Goal: Information Seeking & Learning: Understand process/instructions

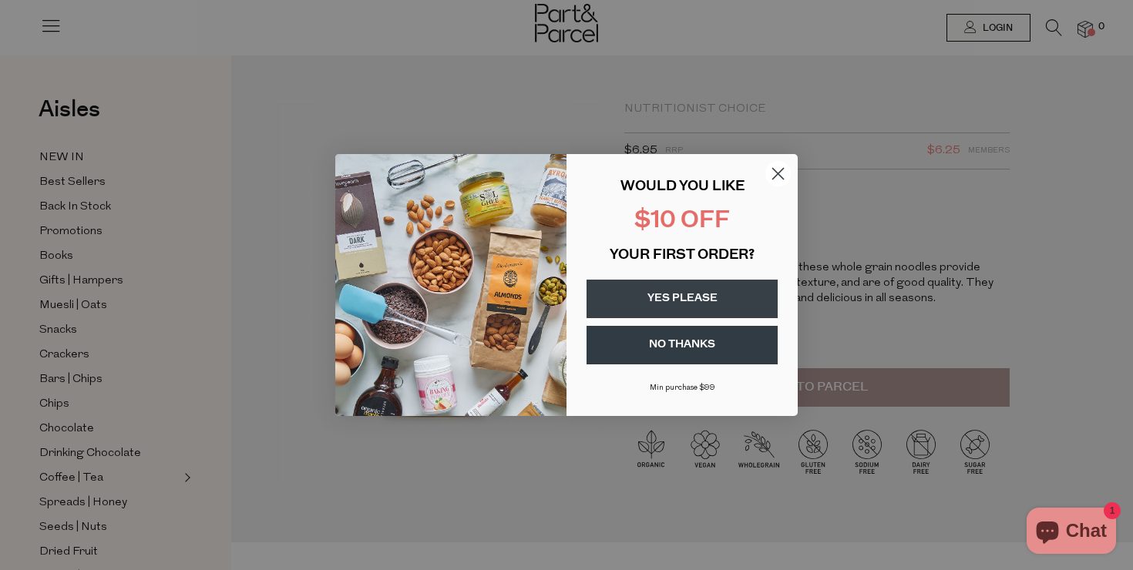
click at [775, 175] on icon "Close dialog" at bounding box center [778, 174] width 11 height 11
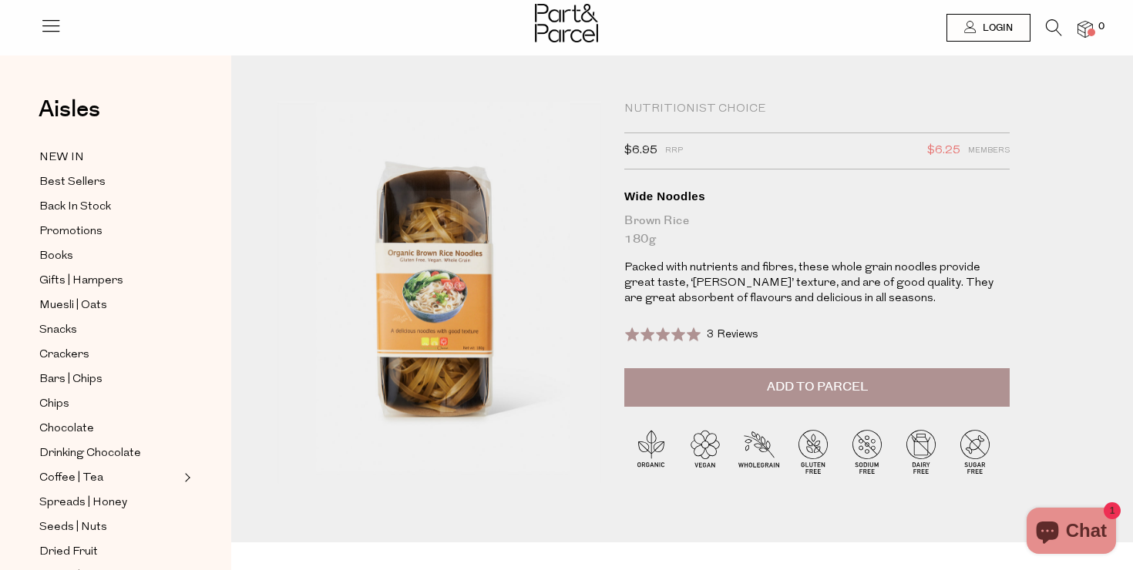
click at [698, 329] on span at bounding box center [662, 334] width 77 height 15
click at [48, 20] on icon at bounding box center [51, 26] width 22 height 22
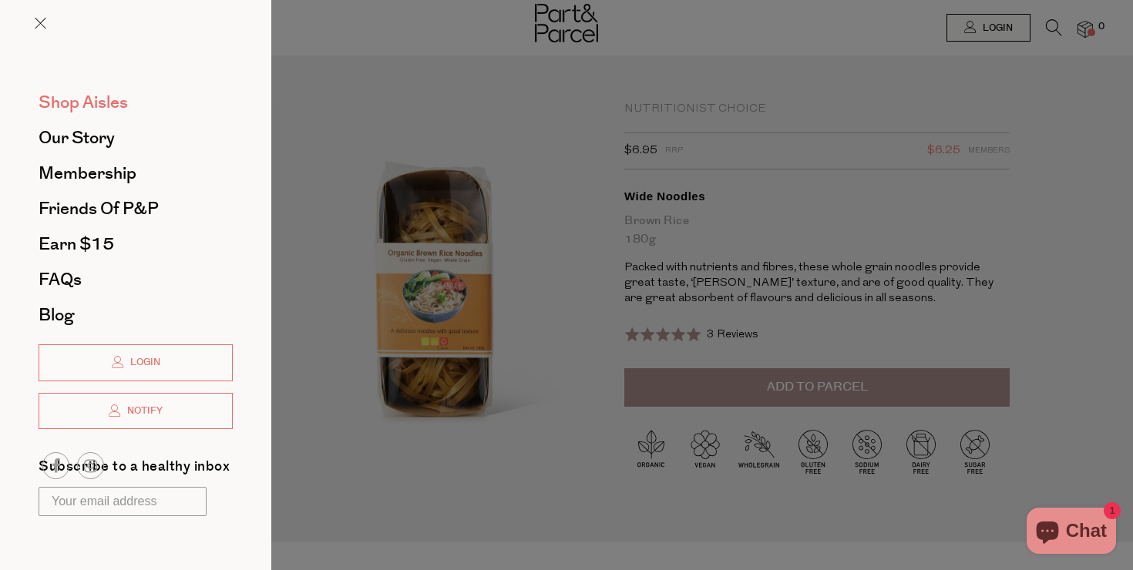
click at [84, 101] on span "Shop Aisles" at bounding box center [83, 102] width 89 height 25
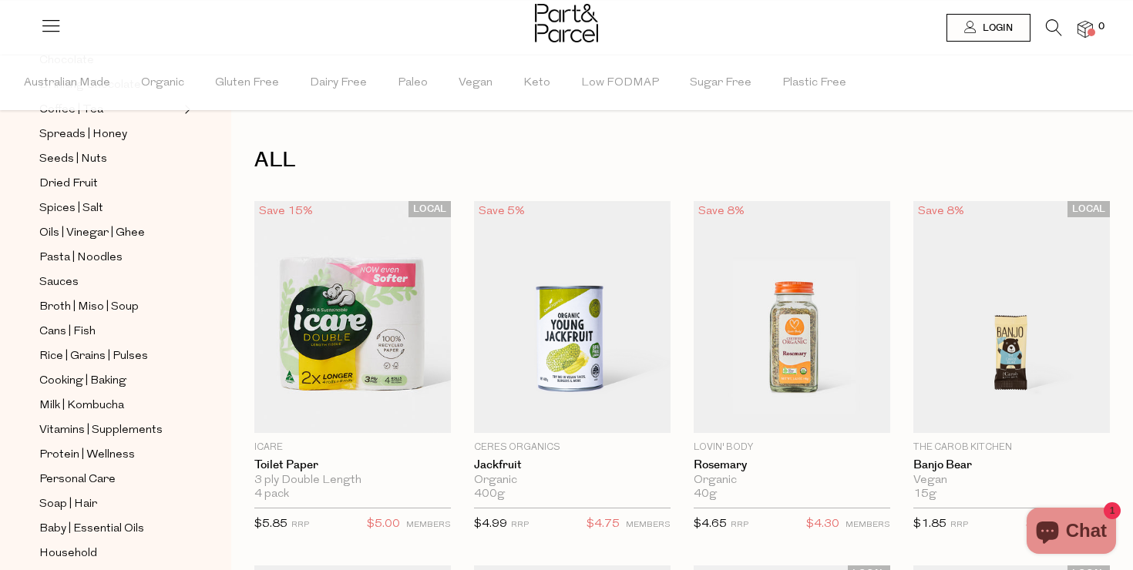
scroll to position [528, 0]
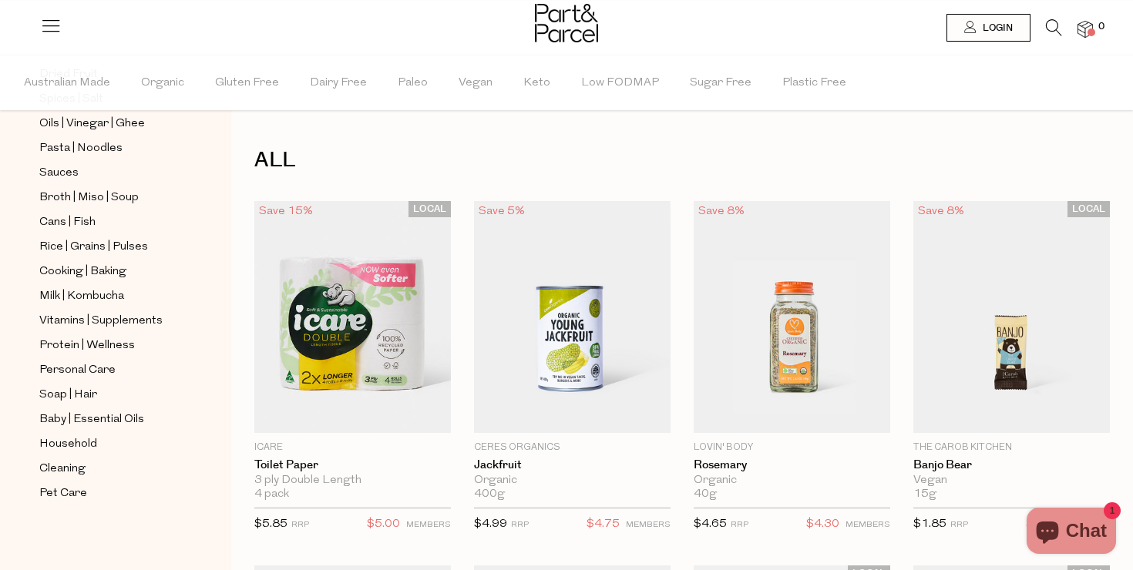
click at [1050, 29] on icon at bounding box center [1054, 27] width 16 height 17
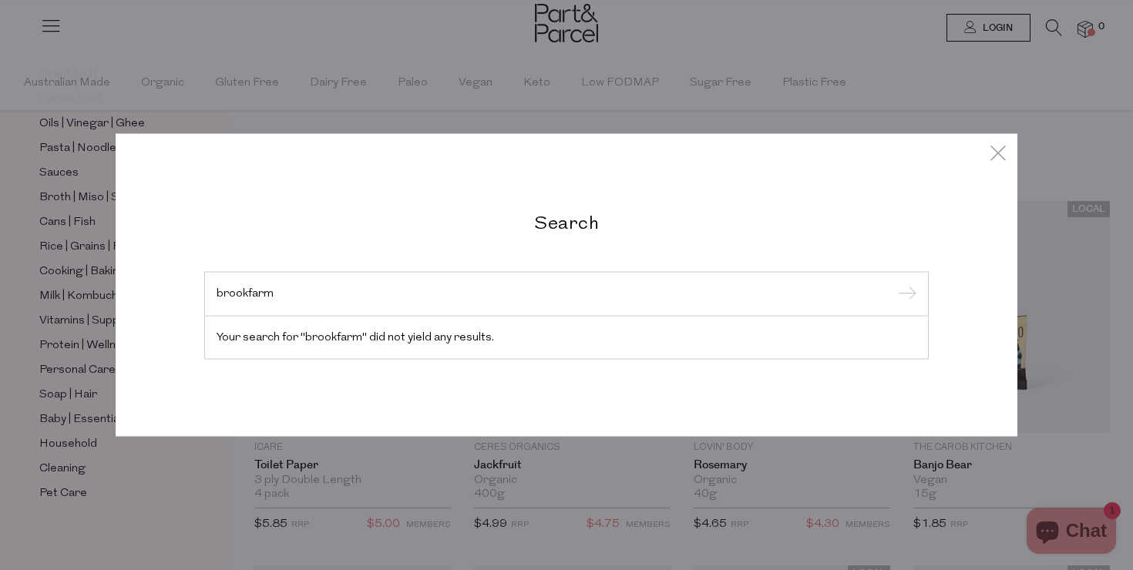
type input "brookfarm"
click at [893, 284] on input "submit" at bounding box center [904, 295] width 23 height 23
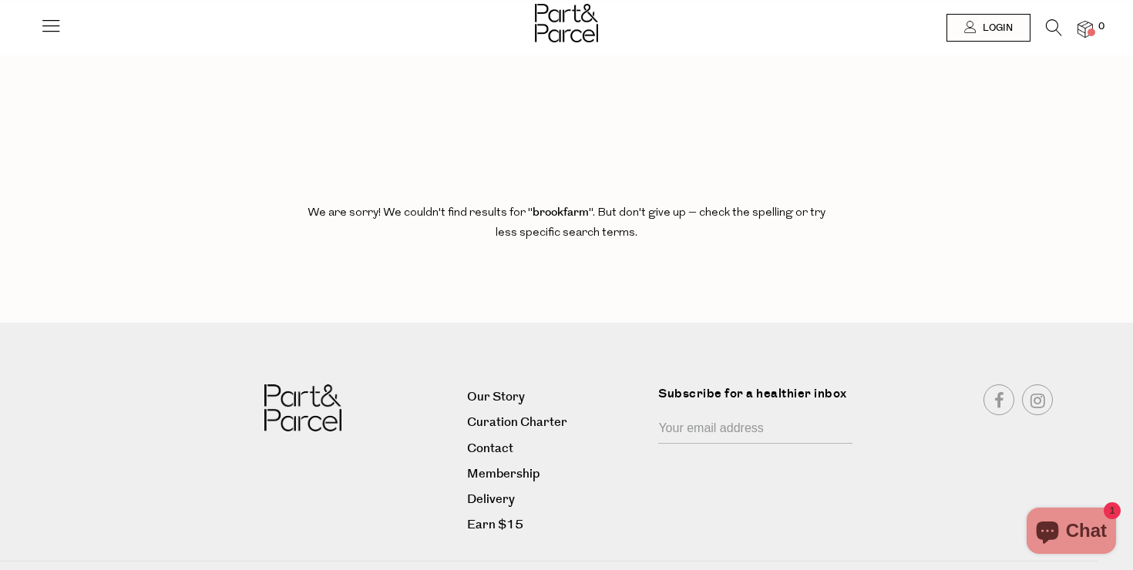
click at [1084, 32] on img at bounding box center [1085, 30] width 15 height 18
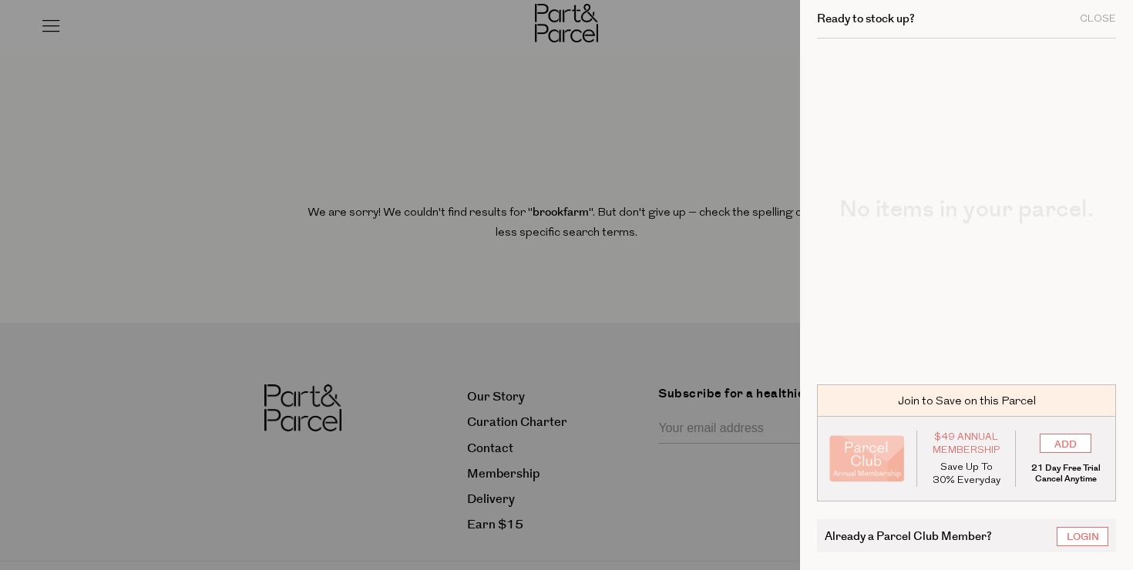
click at [717, 257] on div at bounding box center [566, 285] width 1133 height 570
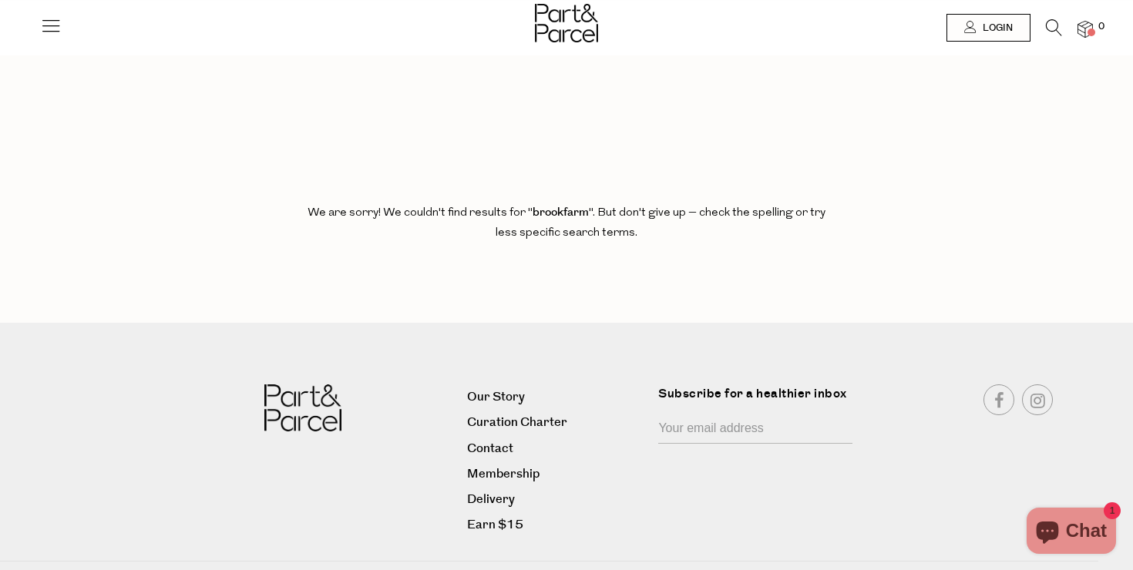
scroll to position [34, 0]
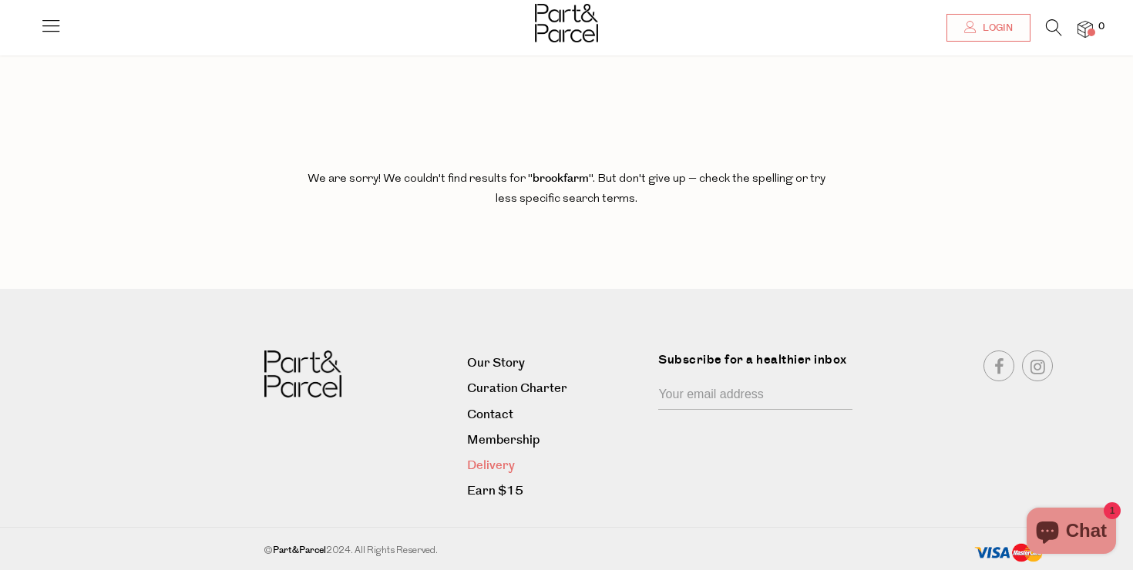
click at [491, 462] on link "Delivery" at bounding box center [557, 466] width 180 height 21
